Goal: Leave review/rating

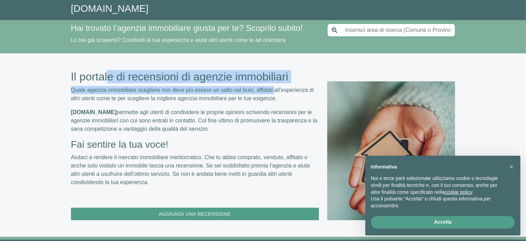
drag, startPoint x: 110, startPoint y: 75, endPoint x: 273, endPoint y: 91, distance: 162.9
click at [273, 91] on div "Il portale di recensioni di agenzie immobiliari Quale agenzia immobiliare scegl…" at bounding box center [195, 145] width 248 height 150
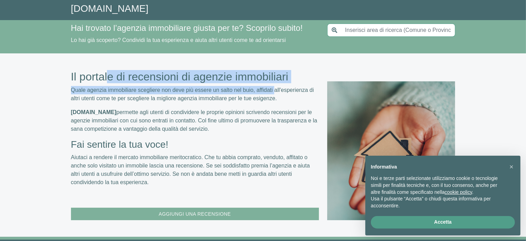
click at [199, 211] on span "Aggiungi una Recensione" at bounding box center [194, 213] width 79 height 9
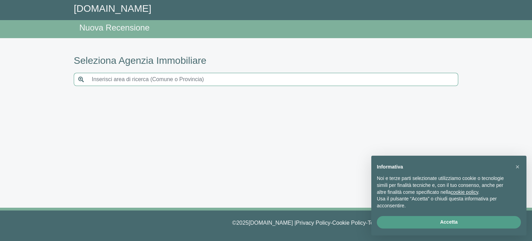
click at [151, 81] on input "text" at bounding box center [273, 79] width 370 height 13
click at [514, 164] on button "×" at bounding box center [517, 166] width 11 height 11
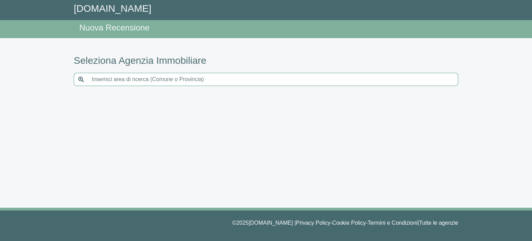
click at [404, 78] on input "text" at bounding box center [273, 79] width 370 height 13
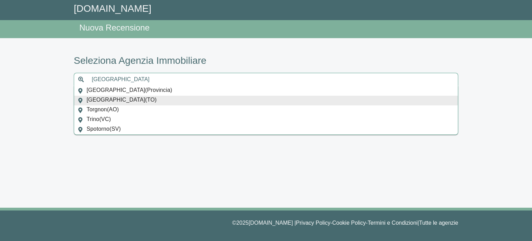
click at [94, 99] on span "Torino ( TO )" at bounding box center [122, 101] width 70 height 10
type input "[GEOGRAPHIC_DATA]"
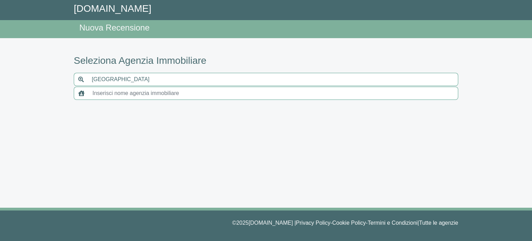
click at [100, 5] on link "[DOMAIN_NAME]" at bounding box center [113, 8] width 78 height 11
